Goal: Task Accomplishment & Management: Manage account settings

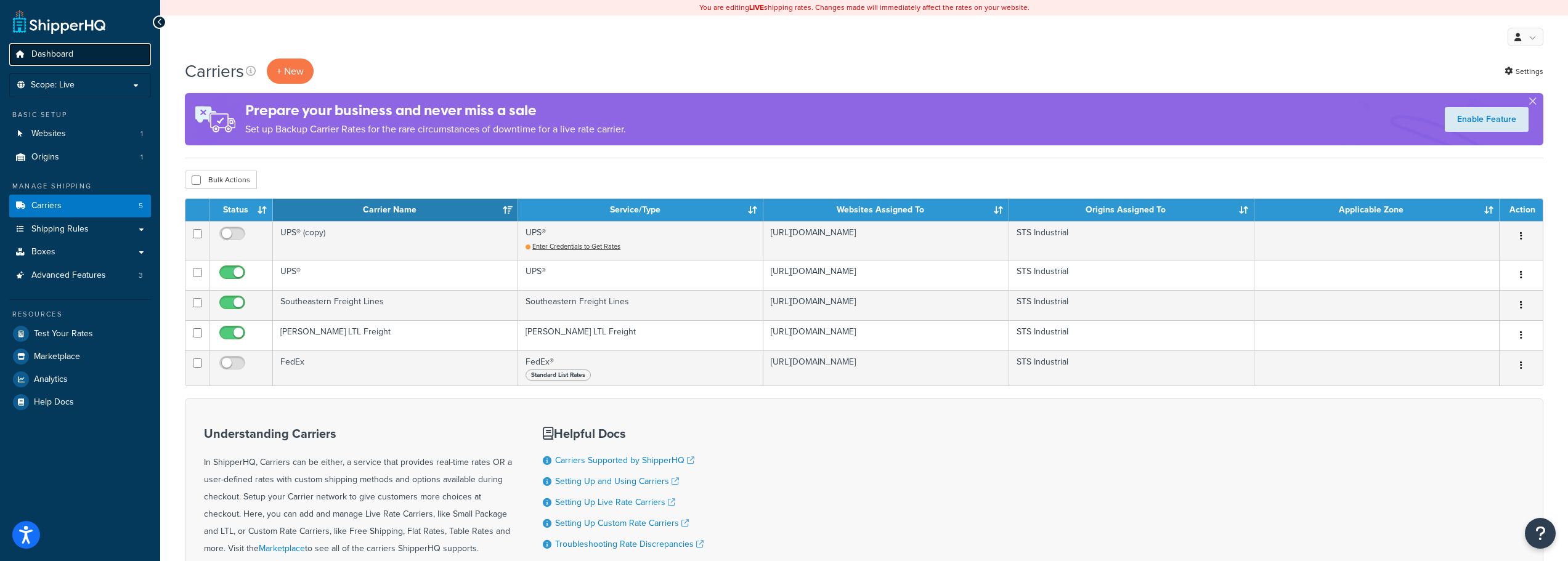
click at [47, 61] on link "Dashboard" at bounding box center [80, 54] width 142 height 22
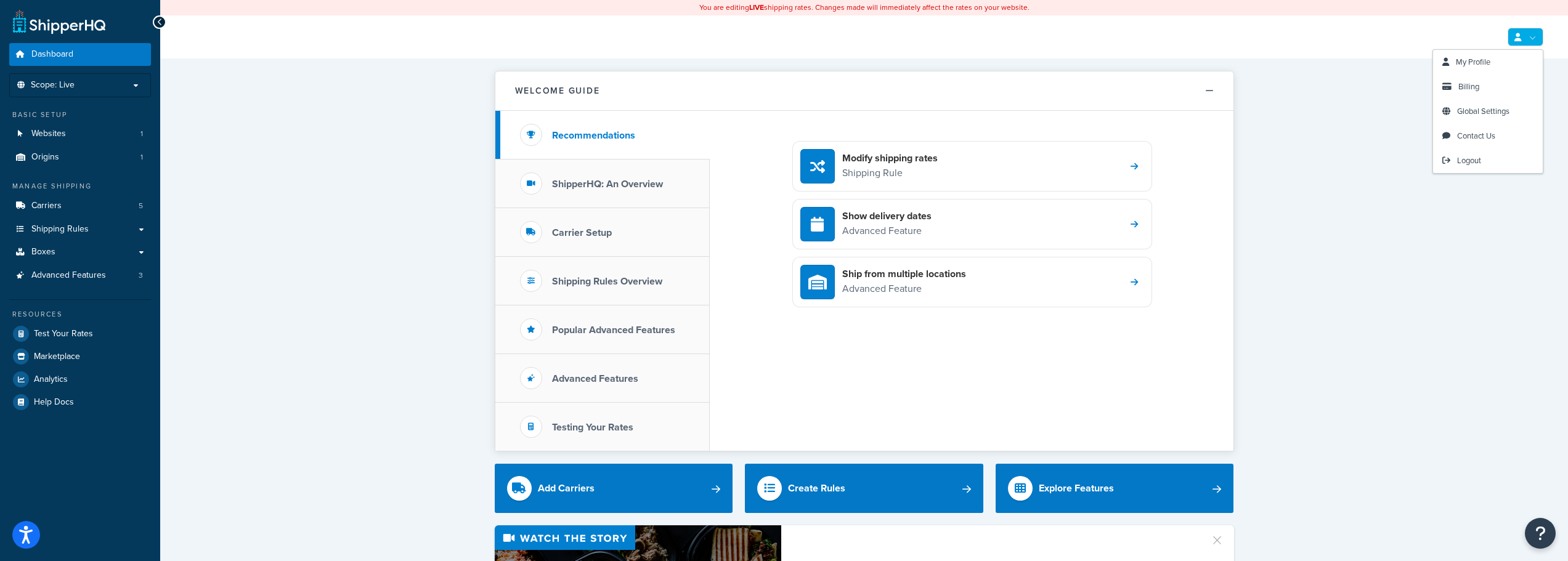
click at [1515, 33] on link at bounding box center [1525, 37] width 35 height 19
click at [1490, 96] on link "Billing" at bounding box center [1488, 87] width 110 height 24
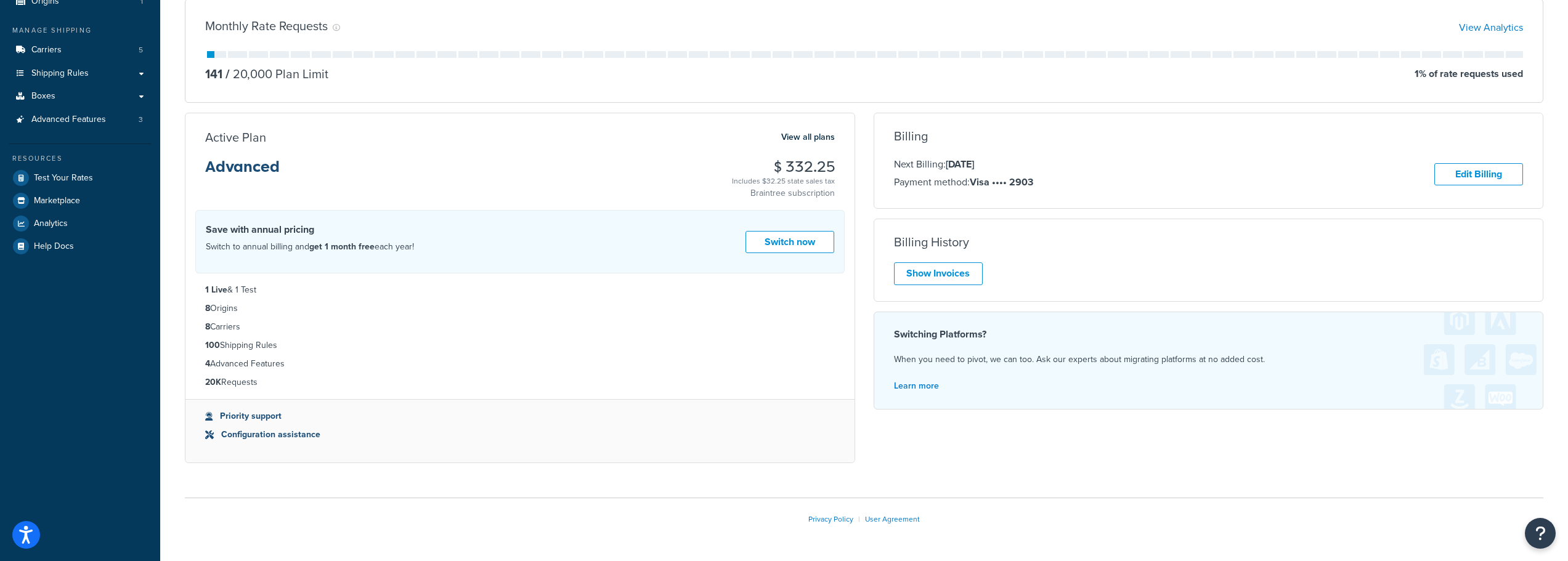
scroll to position [184, 0]
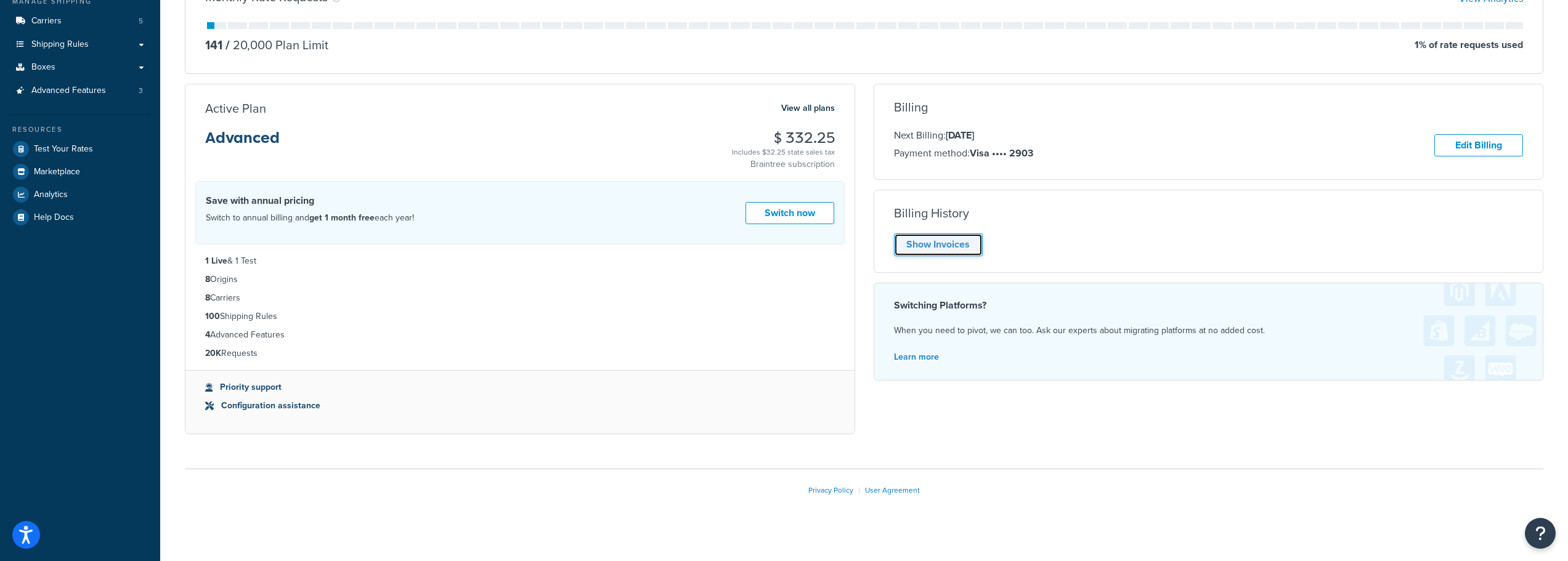
click at [931, 251] on link "Show Invoices" at bounding box center [938, 245] width 88 height 22
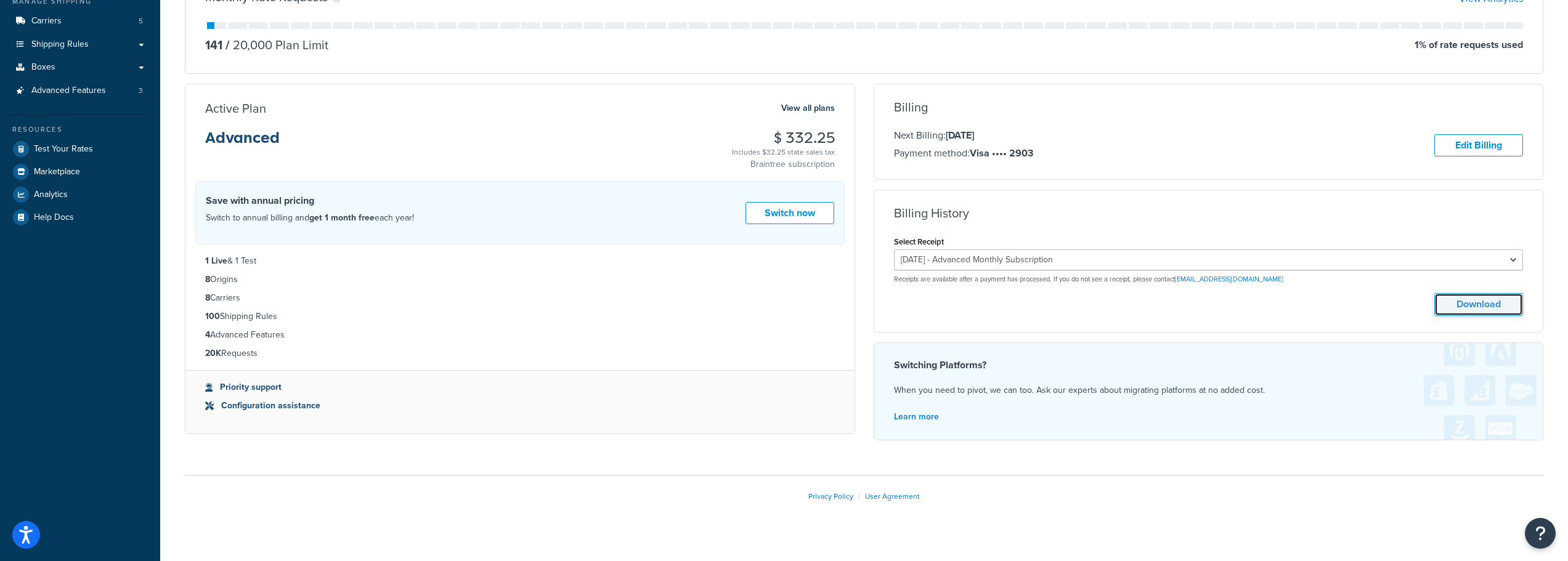
click at [1455, 297] on button "Download" at bounding box center [1478, 304] width 88 height 22
click at [1219, 265] on select "[DATE] - Advanced Monthly Subscription [DATE] - Advanced Monthly Subscription" at bounding box center [1209, 260] width 629 height 20
